Goal: Information Seeking & Learning: Learn about a topic

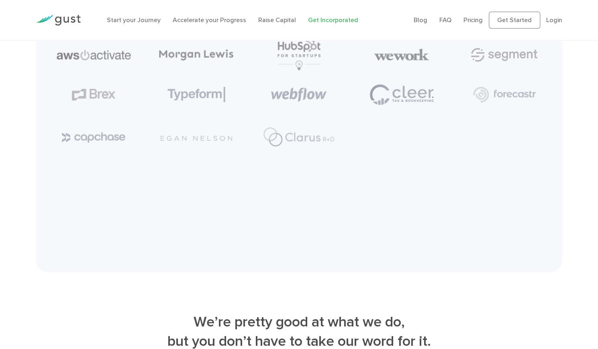
scroll to position [3458, 0]
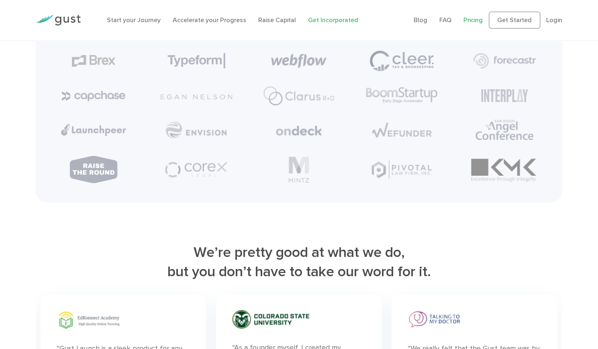
click at [472, 22] on link "Pricing" at bounding box center [473, 20] width 19 height 8
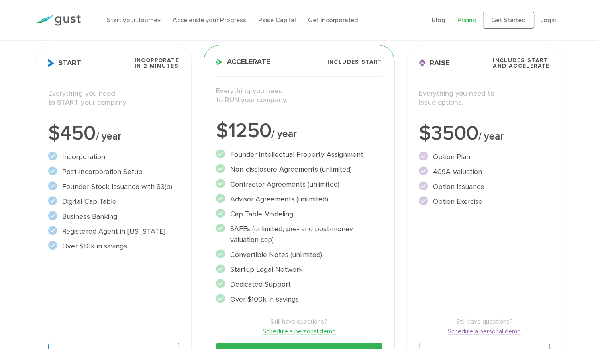
scroll to position [110, 0]
click at [106, 207] on li "Digital Cap Table" at bounding box center [113, 201] width 131 height 11
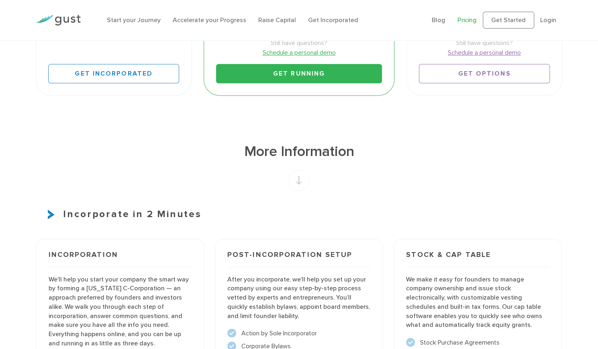
scroll to position [388, 0]
click at [49, 17] on div at bounding box center [58, 19] width 57 height 27
click at [51, 26] on img at bounding box center [58, 20] width 45 height 11
